Goal: Find specific page/section: Find specific page/section

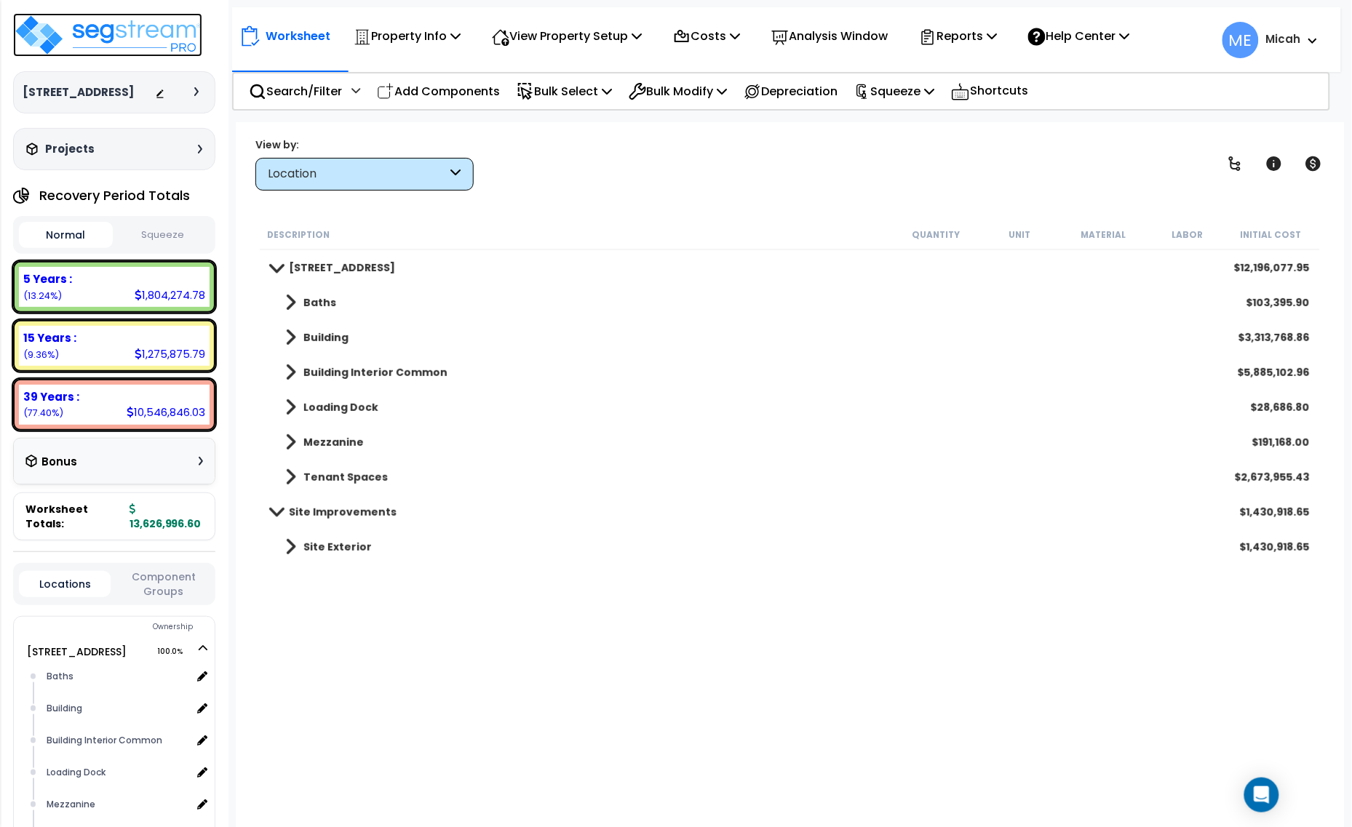
click at [140, 27] on img at bounding box center [107, 35] width 189 height 44
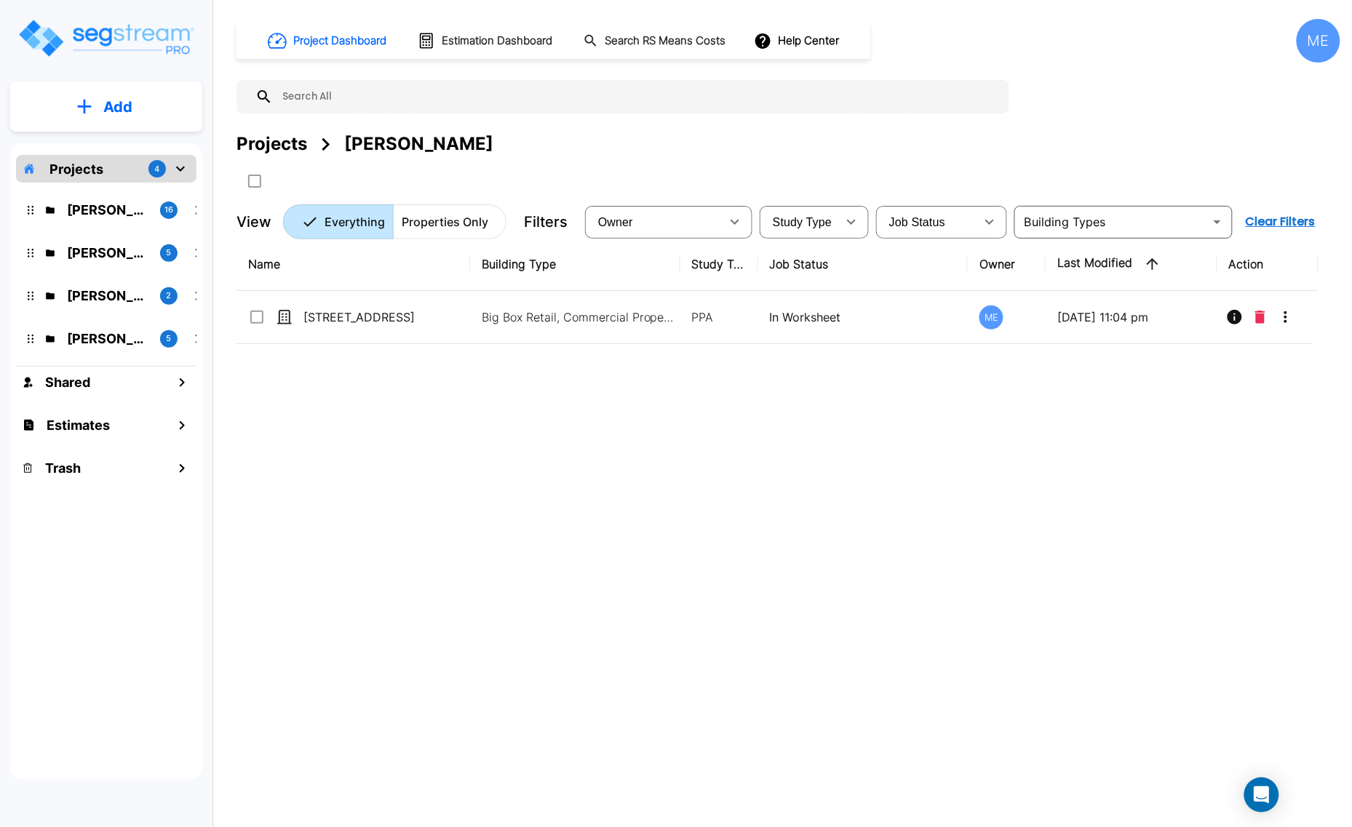
click at [108, 210] on p "[PERSON_NAME]'s Folder (Finalized Reports)" at bounding box center [107, 210] width 81 height 20
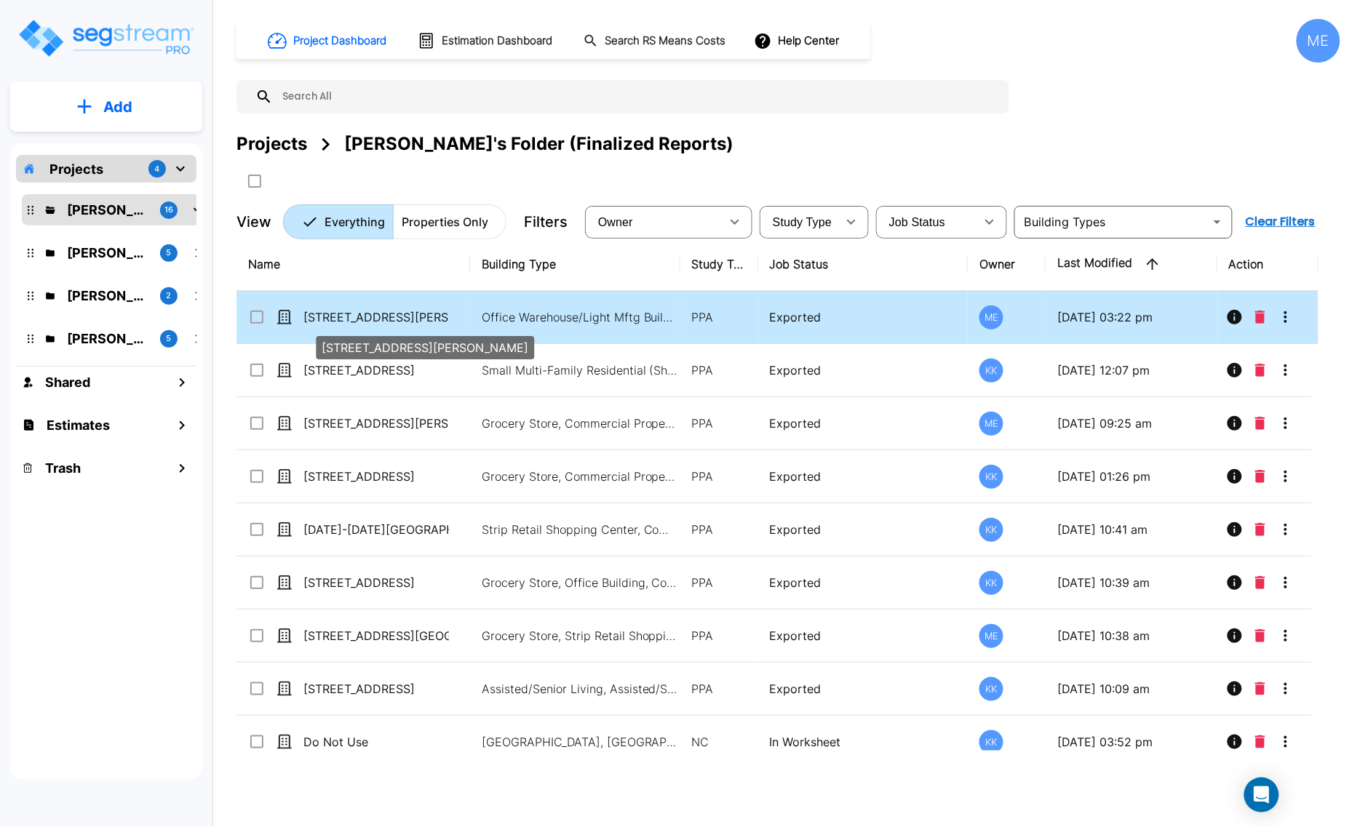
click at [384, 311] on p "[STREET_ADDRESS][PERSON_NAME]" at bounding box center [376, 317] width 146 height 17
checkbox input "true"
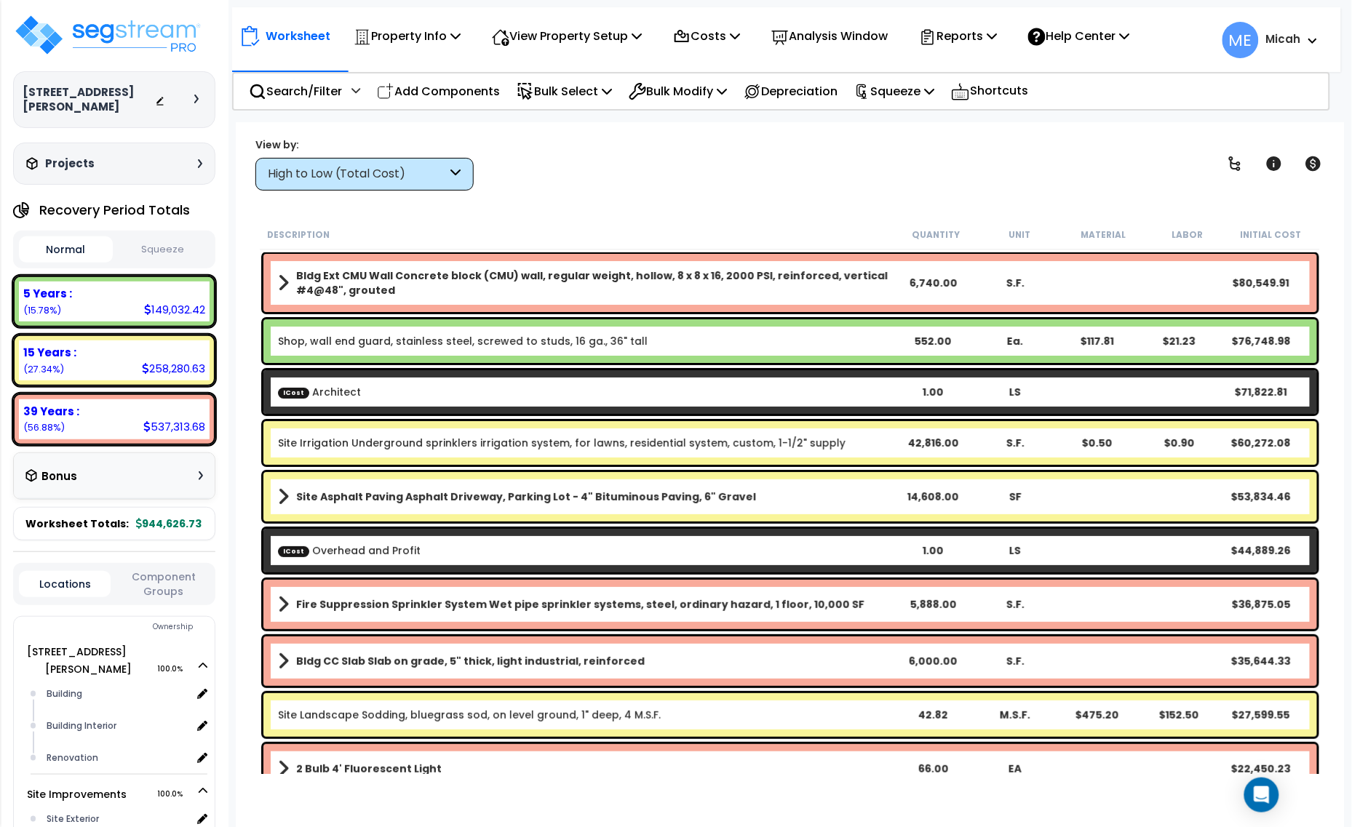
click at [460, 173] on icon at bounding box center [456, 174] width 10 height 17
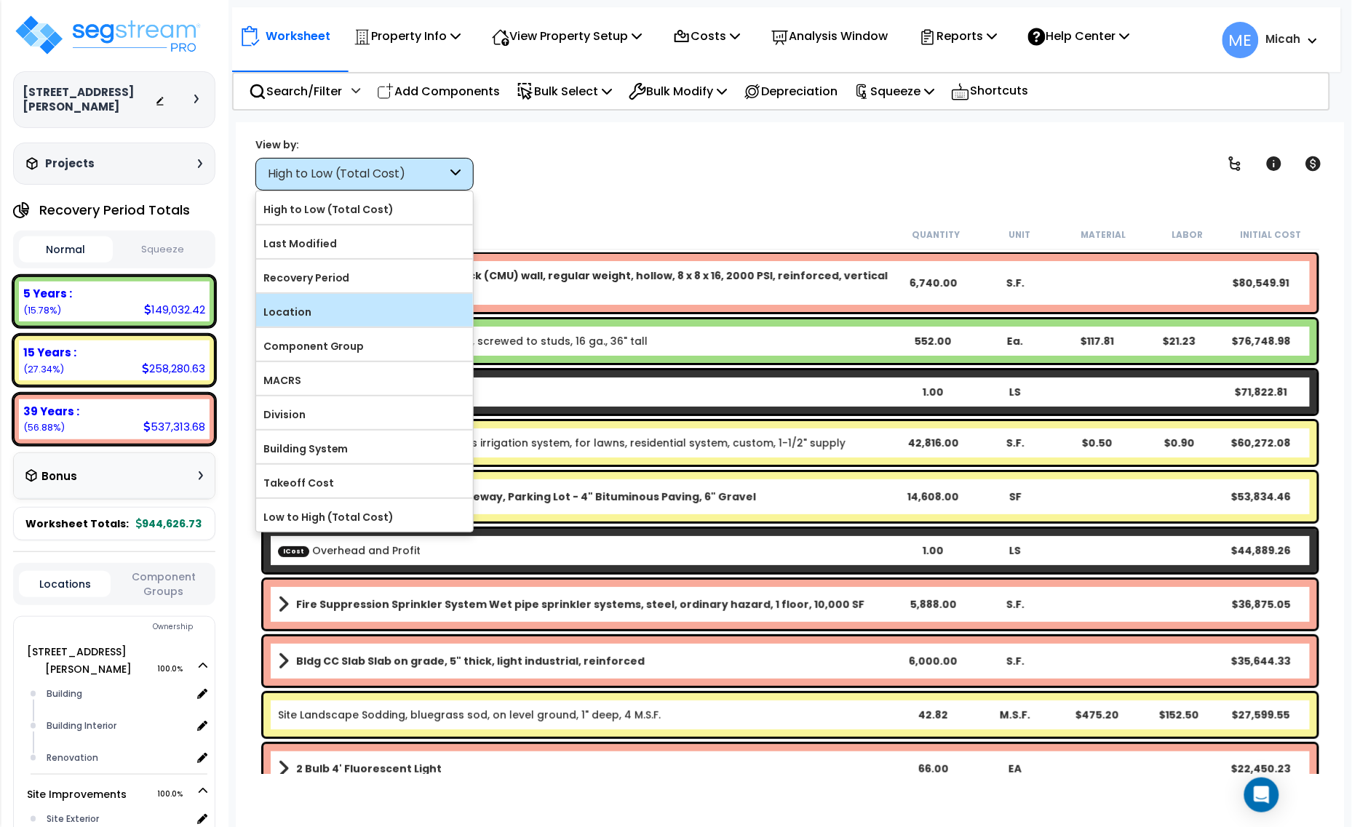
click at [351, 319] on label "Location" at bounding box center [364, 312] width 217 height 22
click at [0, 0] on input "Location" at bounding box center [0, 0] width 0 height 0
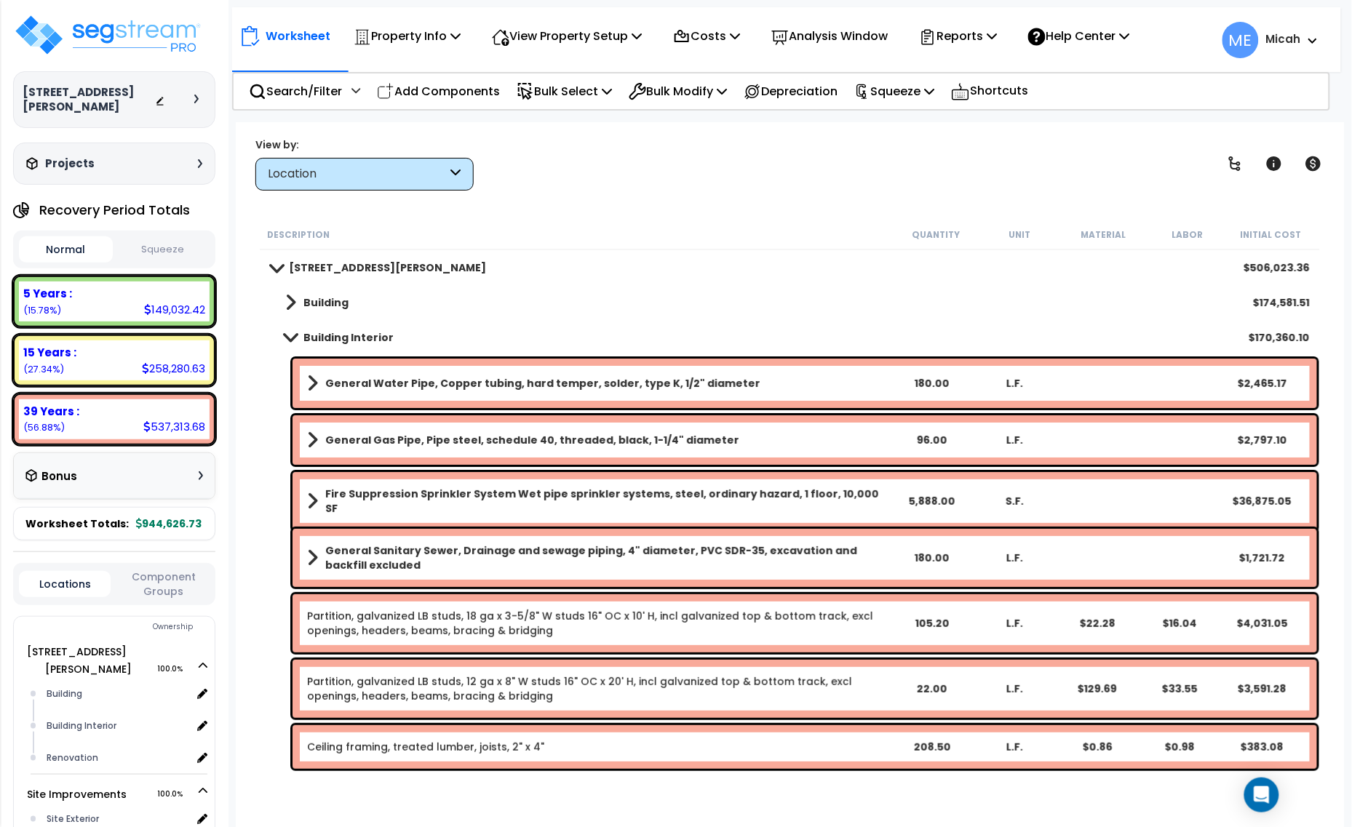
click at [285, 333] on span at bounding box center [290, 337] width 20 height 11
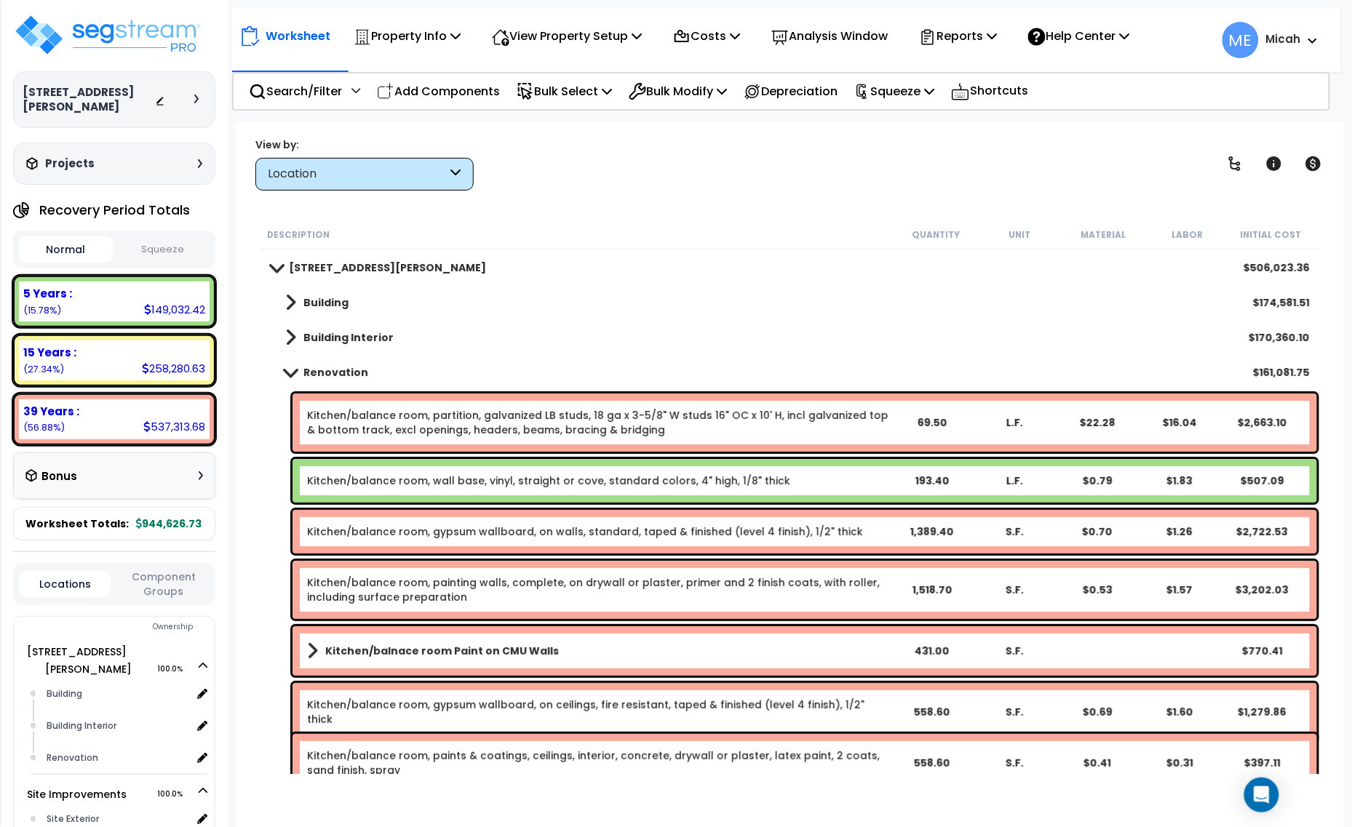
click at [289, 371] on span at bounding box center [290, 372] width 20 height 11
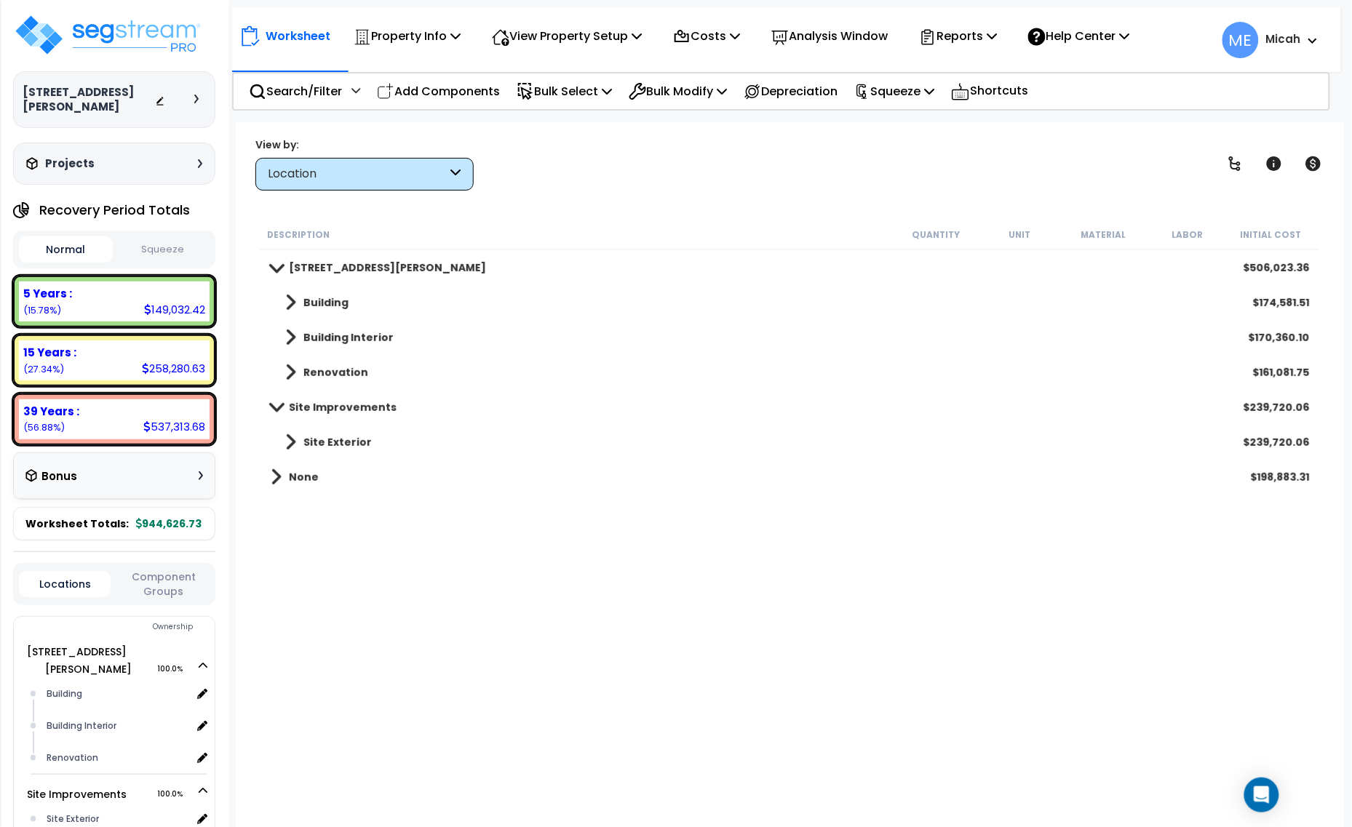
click at [293, 368] on span at bounding box center [290, 372] width 11 height 20
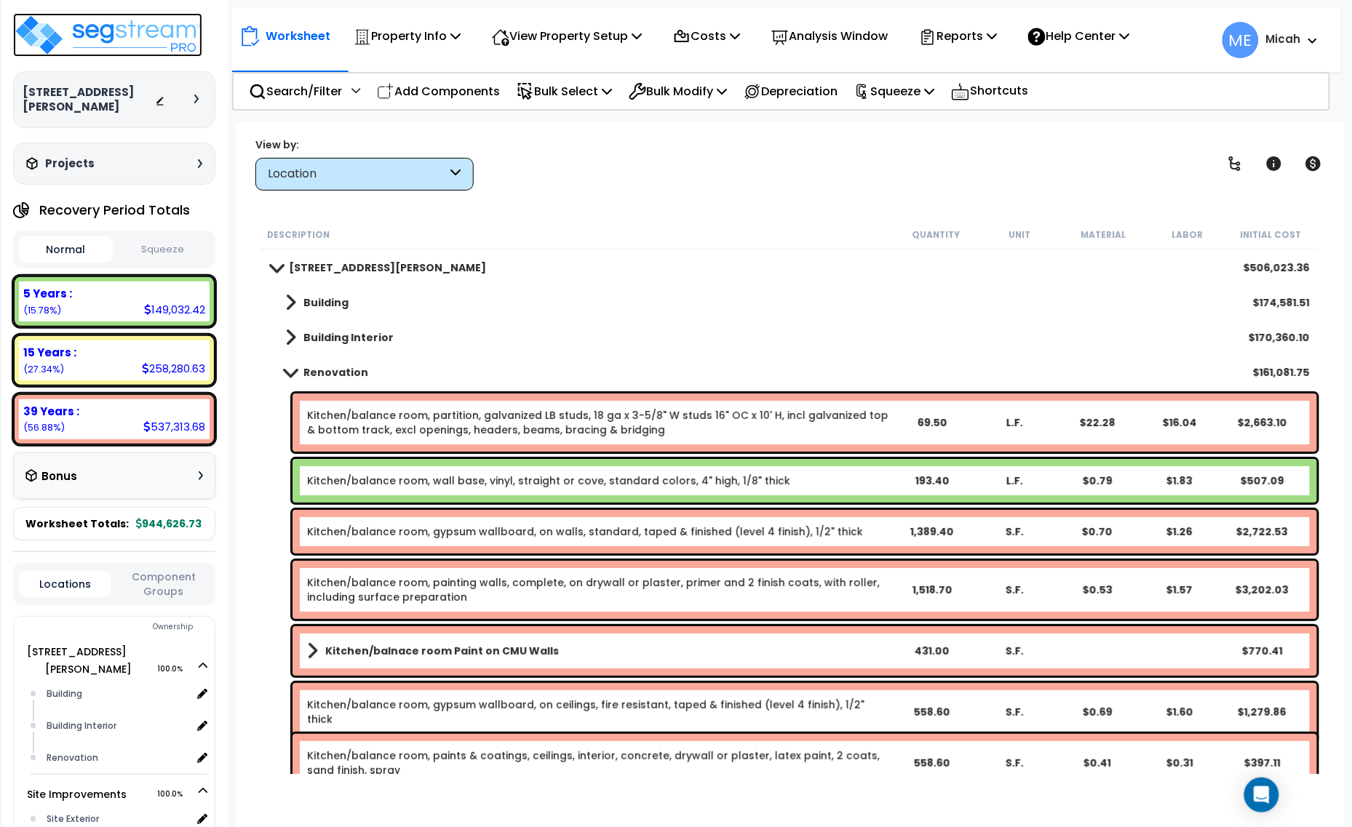
click at [108, 33] on img at bounding box center [107, 35] width 189 height 44
